Goal: Information Seeking & Learning: Learn about a topic

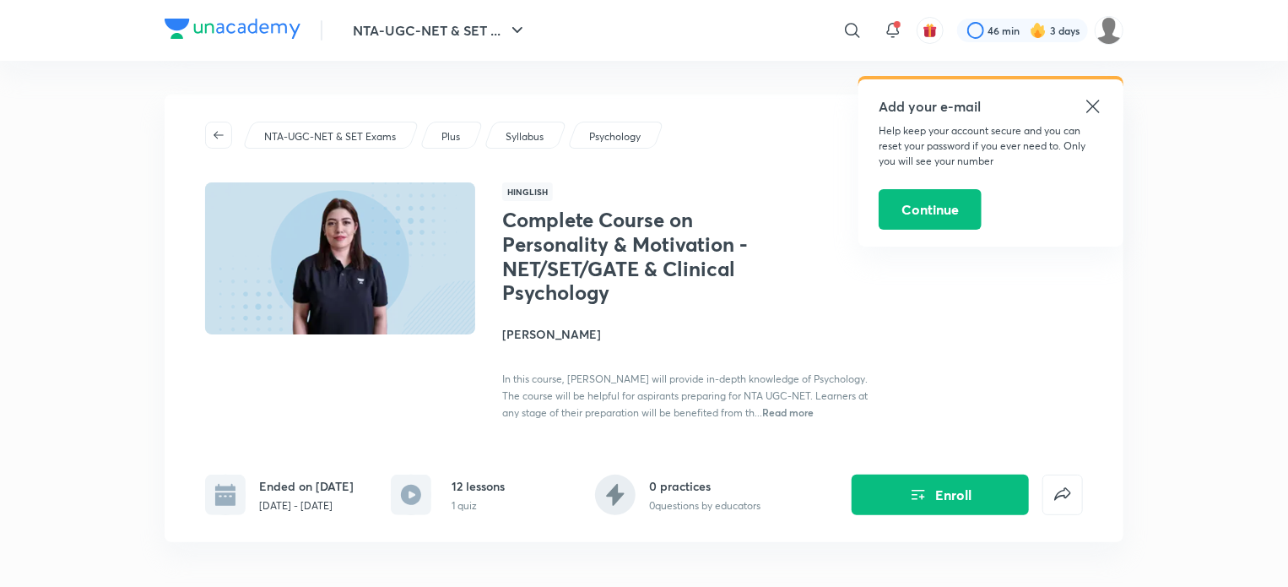
click at [1090, 105] on icon at bounding box center [1093, 106] width 20 height 20
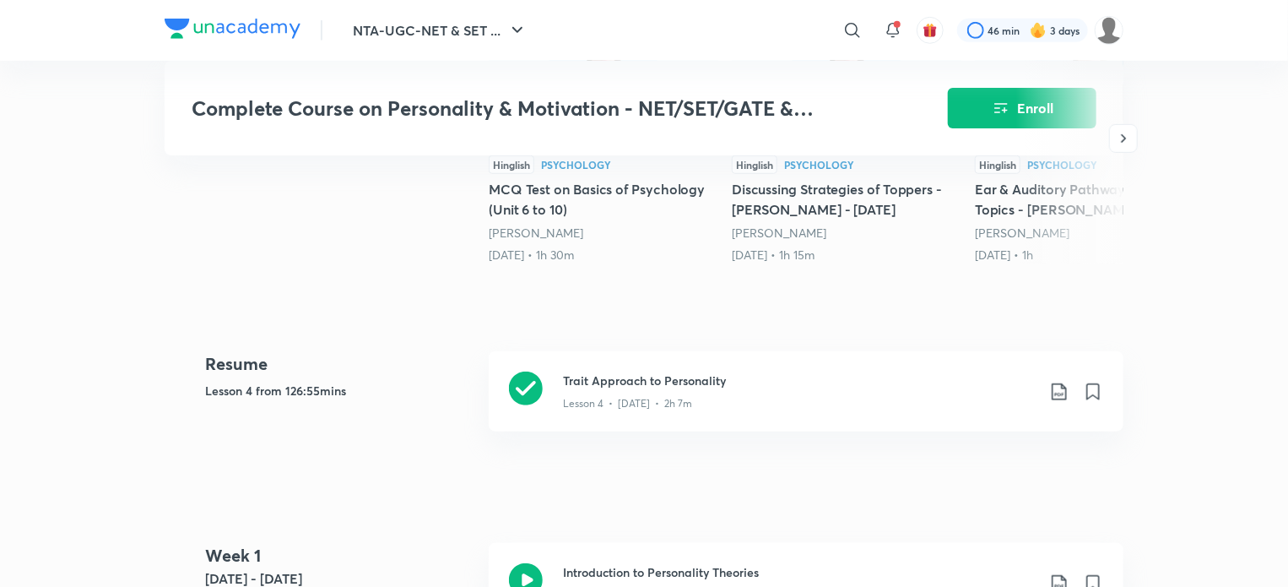
scroll to position [816, 0]
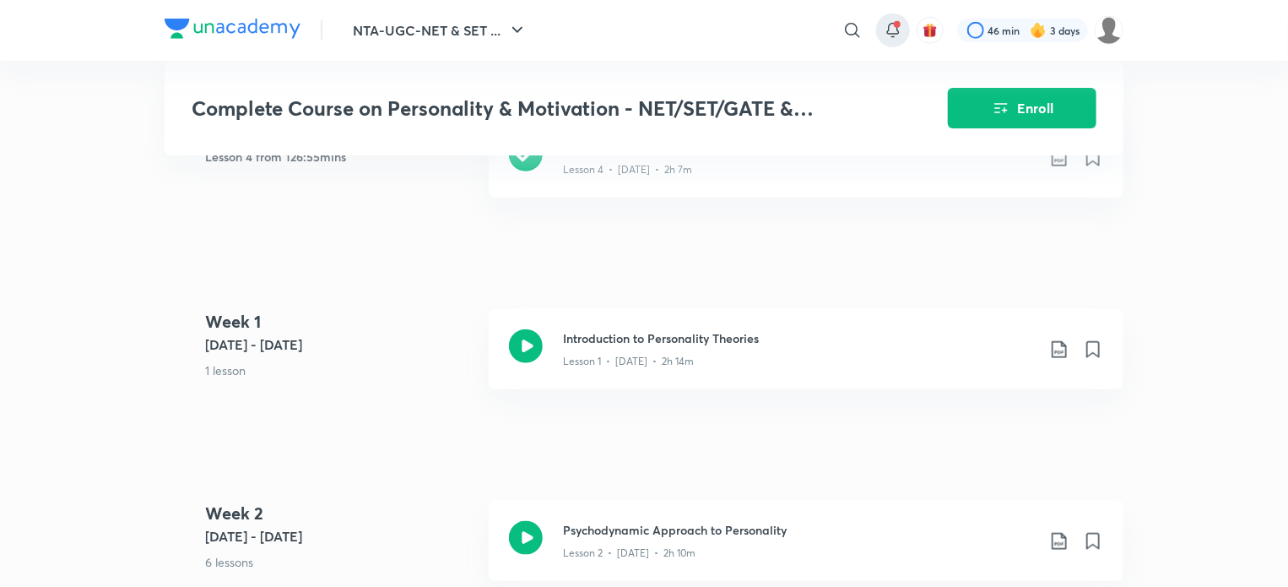
click at [883, 24] on icon at bounding box center [893, 30] width 20 height 20
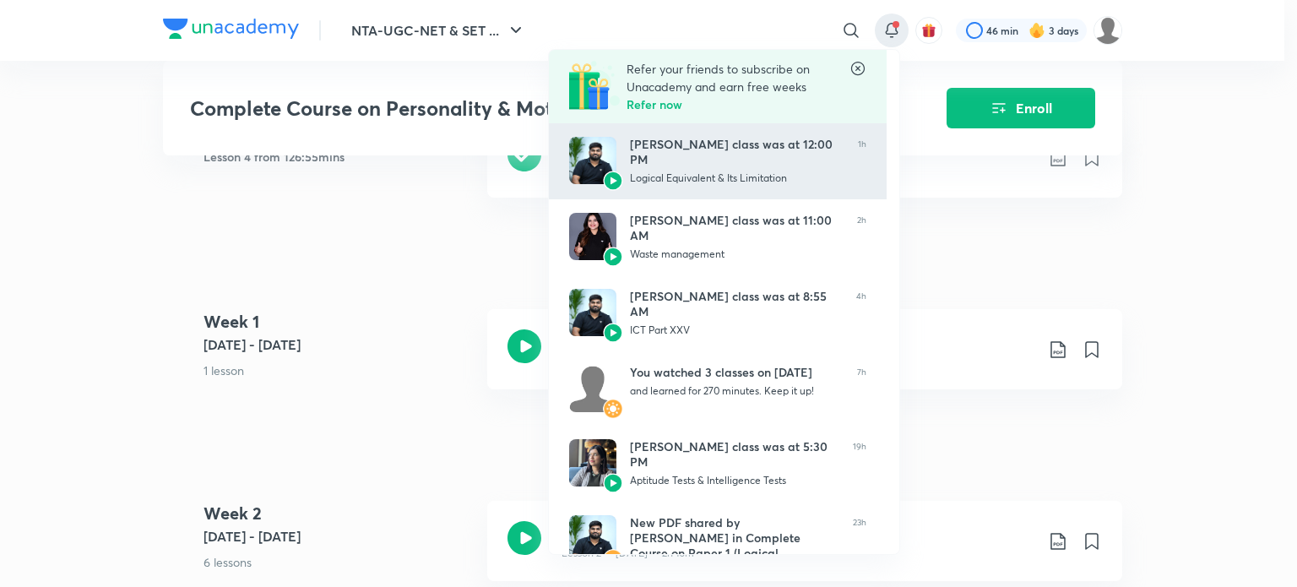
drag, startPoint x: 881, startPoint y: 24, endPoint x: 817, endPoint y: 132, distance: 125.0
click at [817, 132] on div "Refer your friends to subscribe on Unacademy and earn free weeks Refer now Raja…" at bounding box center [648, 293] width 1297 height 587
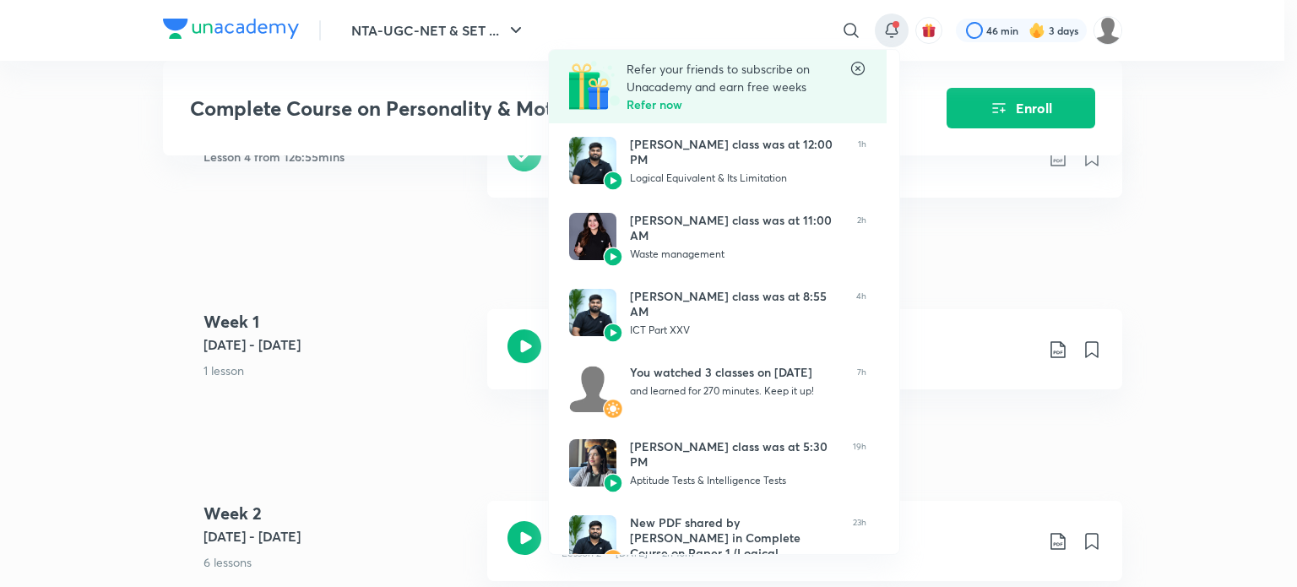
click at [858, 72] on icon at bounding box center [857, 68] width 17 height 17
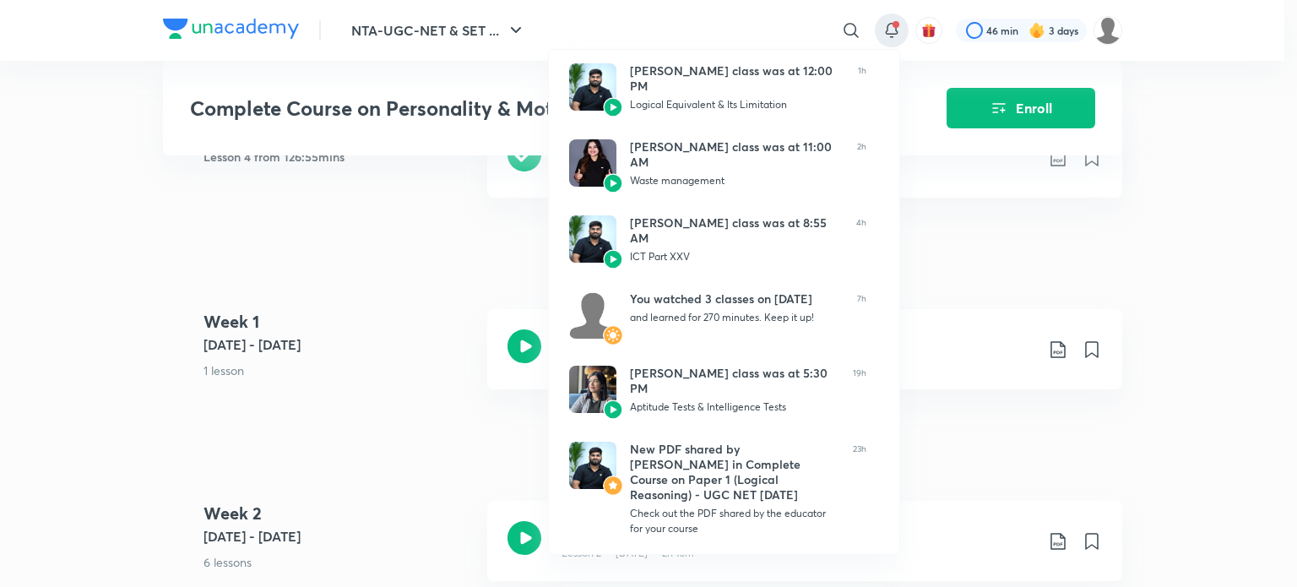
click at [387, 381] on div at bounding box center [648, 293] width 1297 height 587
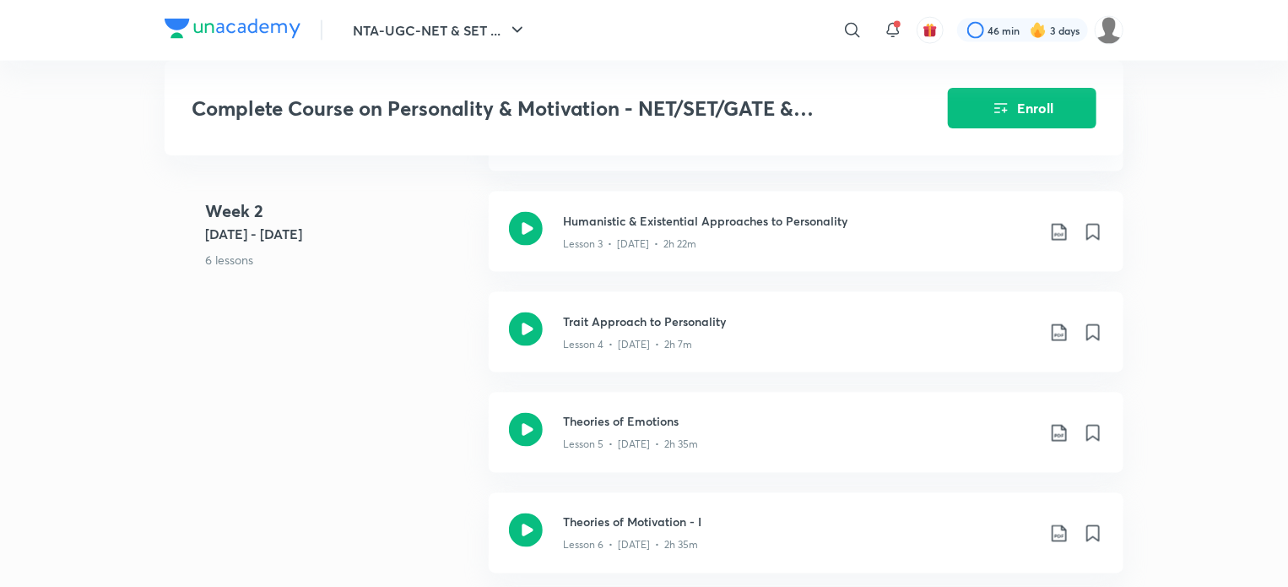
scroll to position [1225, 0]
click at [542, 428] on icon at bounding box center [526, 431] width 34 height 34
